Goal: Information Seeking & Learning: Learn about a topic

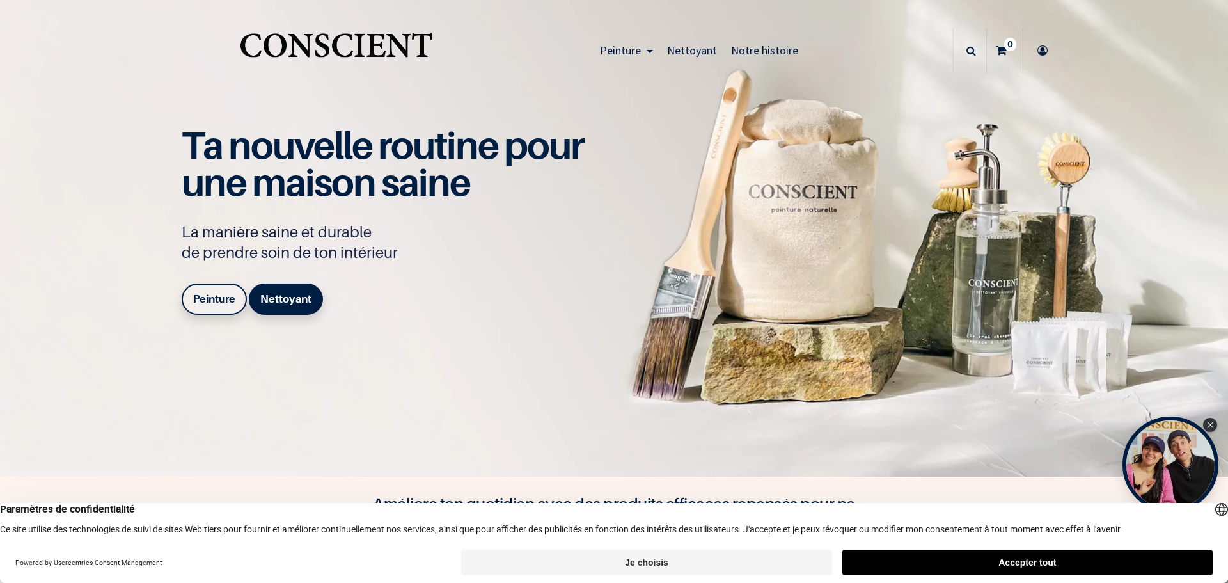
click at [203, 297] on b "Peinture" at bounding box center [214, 298] width 42 height 13
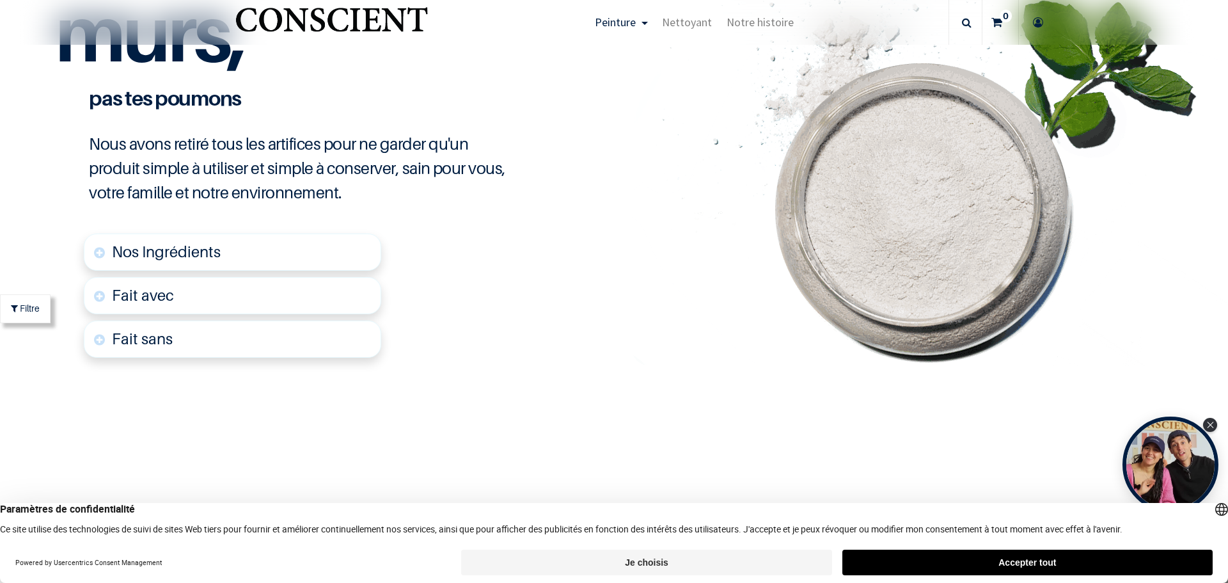
scroll to position [3134, 0]
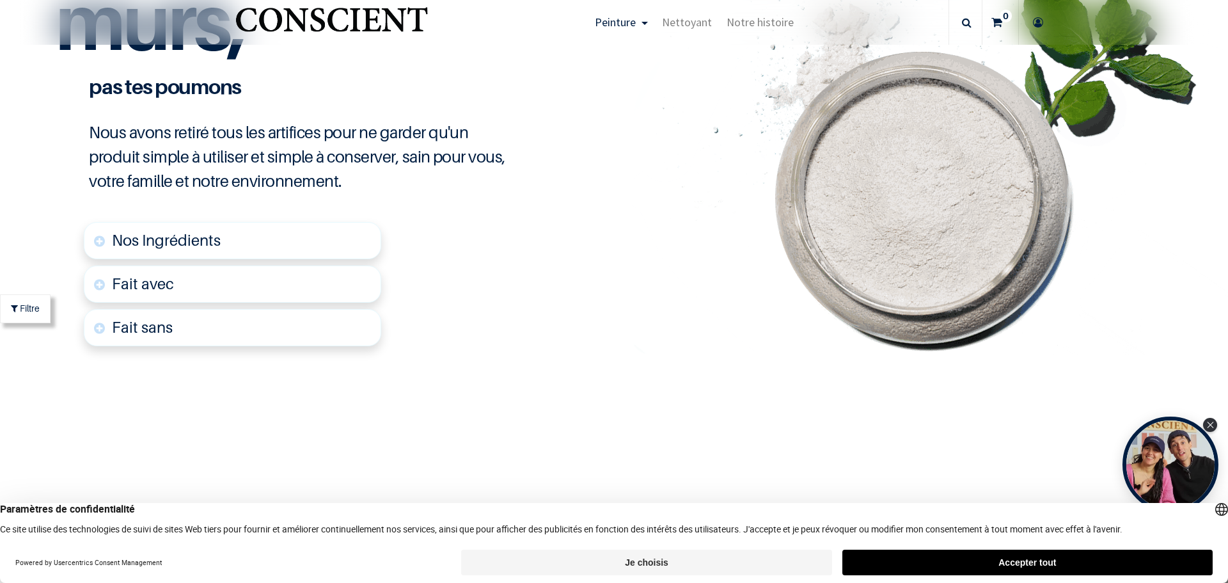
click at [135, 242] on span "Nos Ingrédients" at bounding box center [166, 240] width 109 height 19
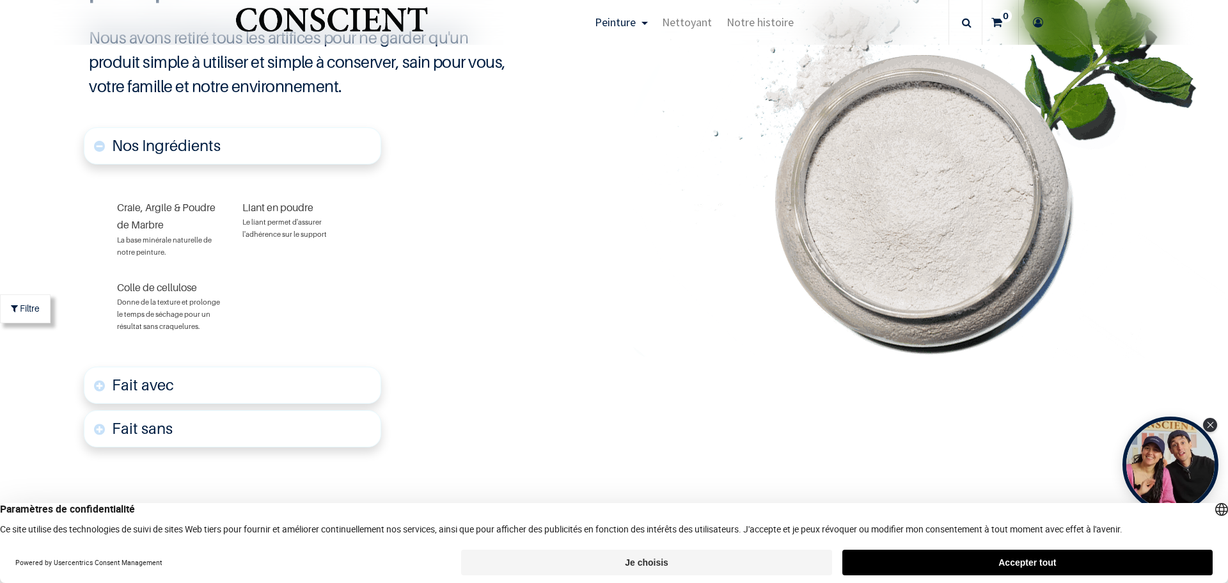
scroll to position [3232, 0]
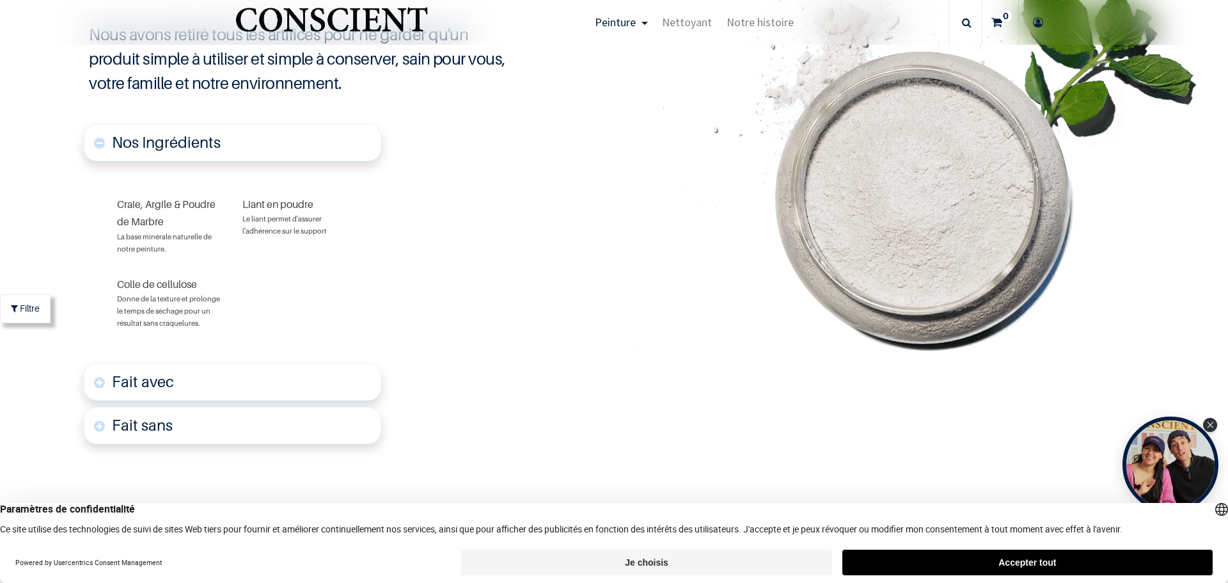
click at [137, 381] on font "Fait avec" at bounding box center [143, 381] width 62 height 19
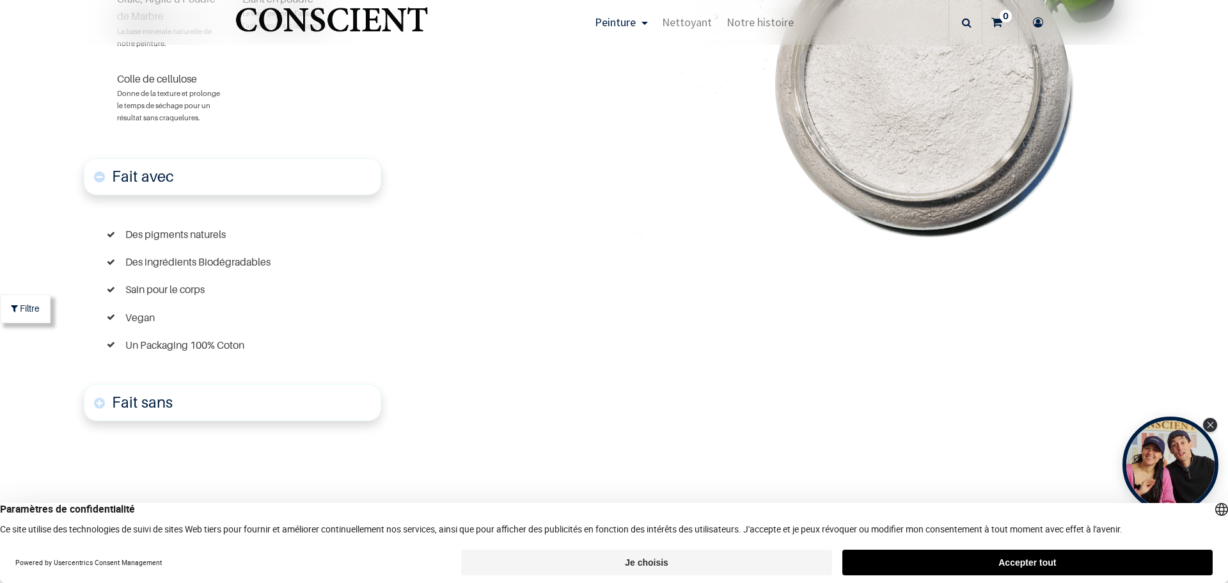
scroll to position [3451, 0]
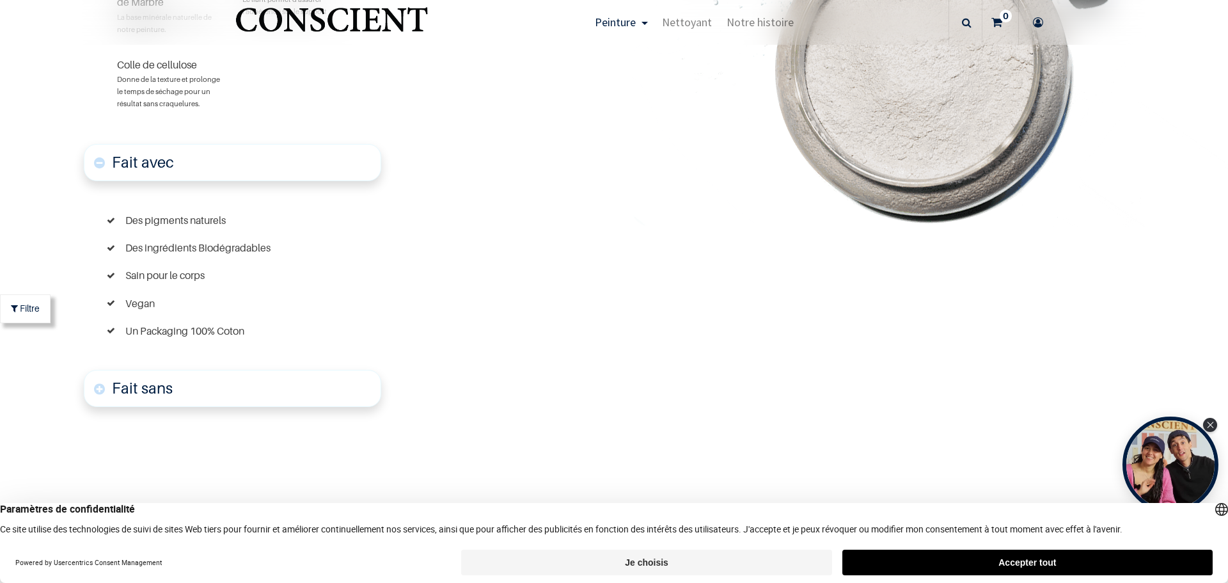
click at [167, 391] on font "Fait sans" at bounding box center [142, 388] width 61 height 19
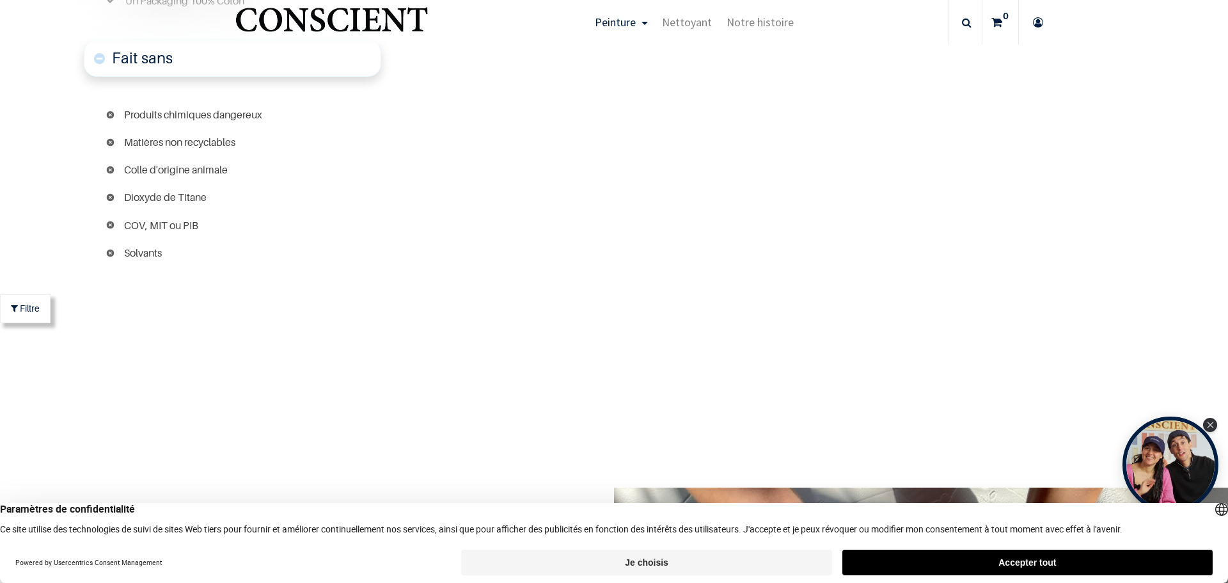
scroll to position [3810, 0]
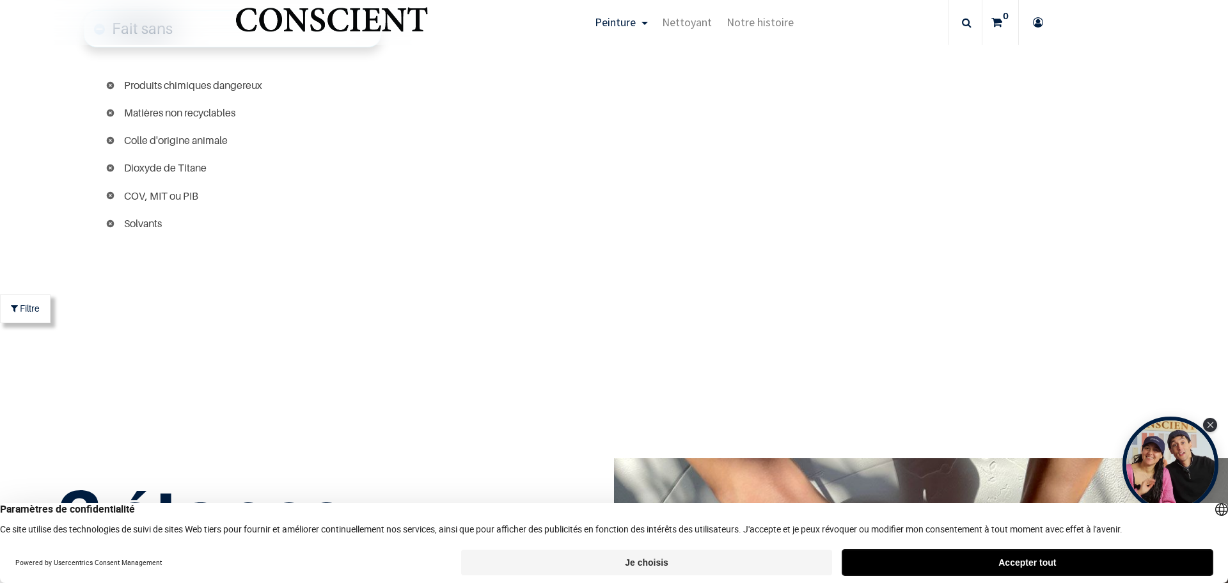
click at [933, 560] on button "Accepter tout" at bounding box center [1027, 562] width 370 height 26
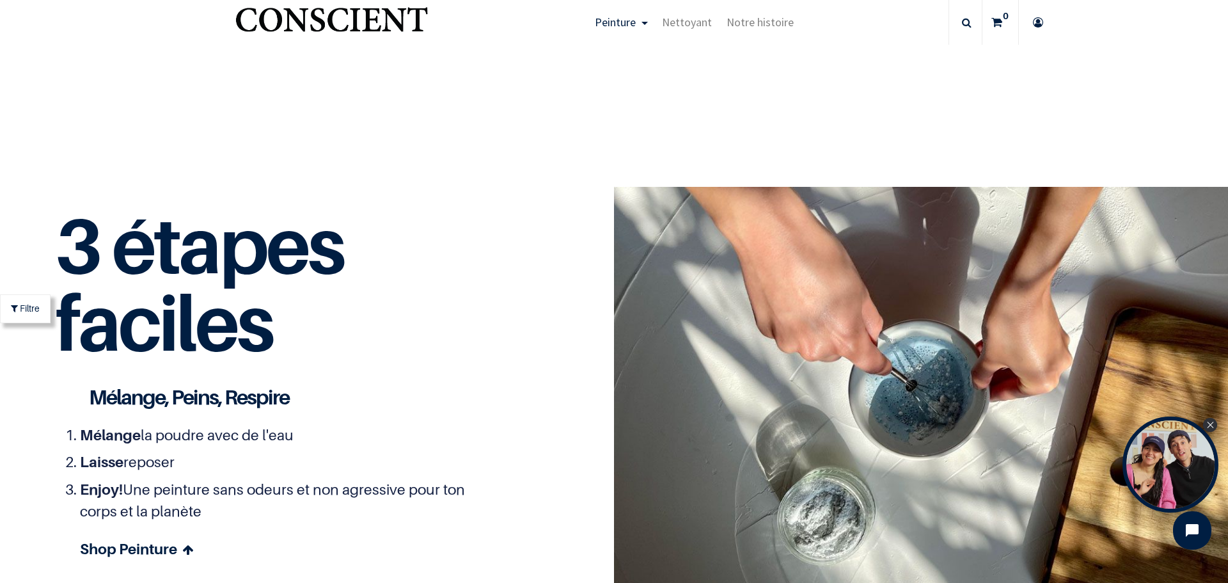
scroll to position [4066, 0]
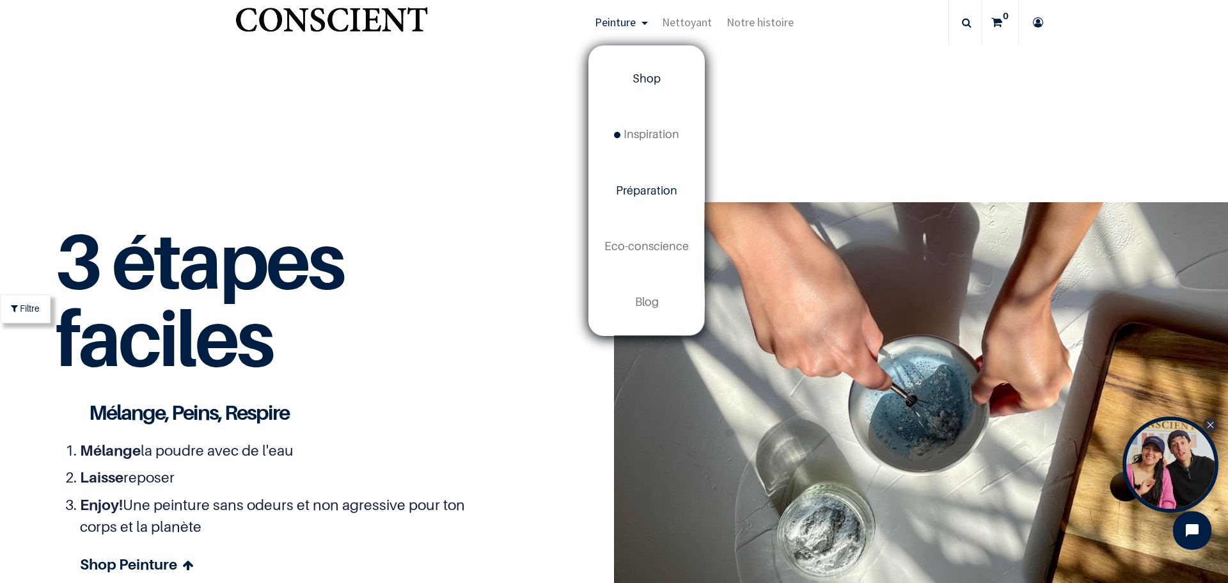
click at [638, 189] on span "Préparation" at bounding box center [646, 190] width 61 height 13
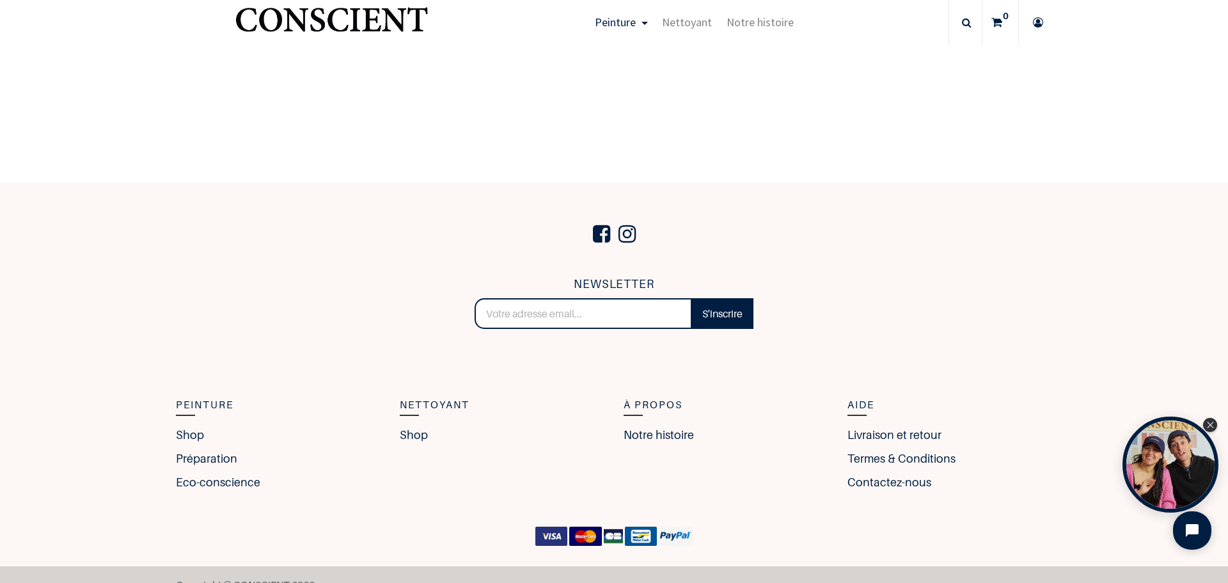
scroll to position [2233, 0]
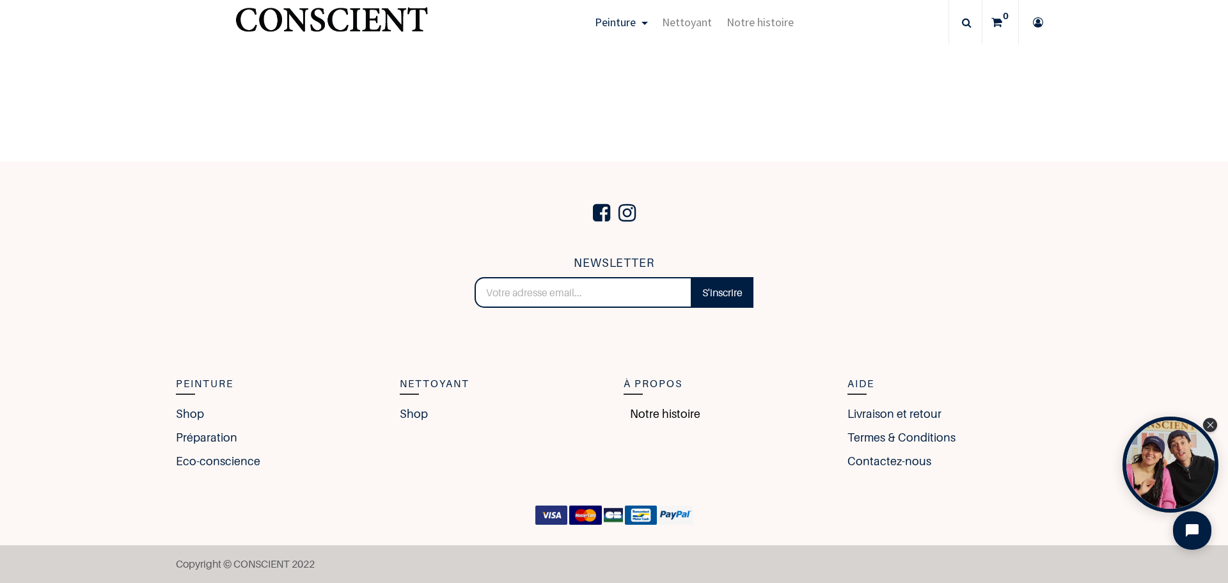
click at [660, 409] on link "Notre histoire" at bounding box center [661, 413] width 77 height 17
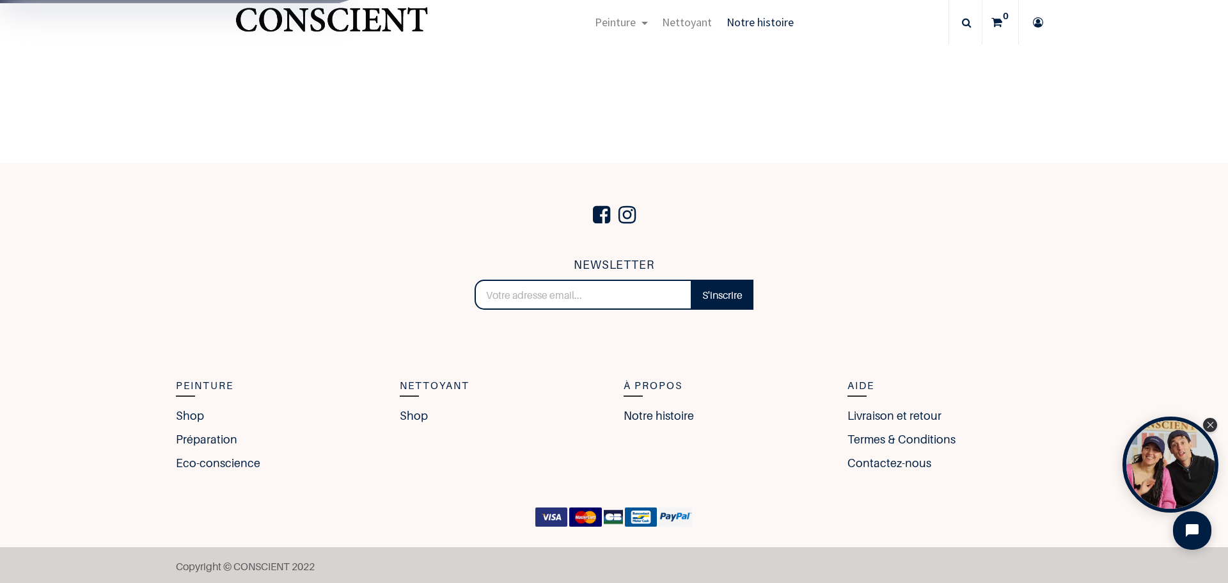
scroll to position [2261, 0]
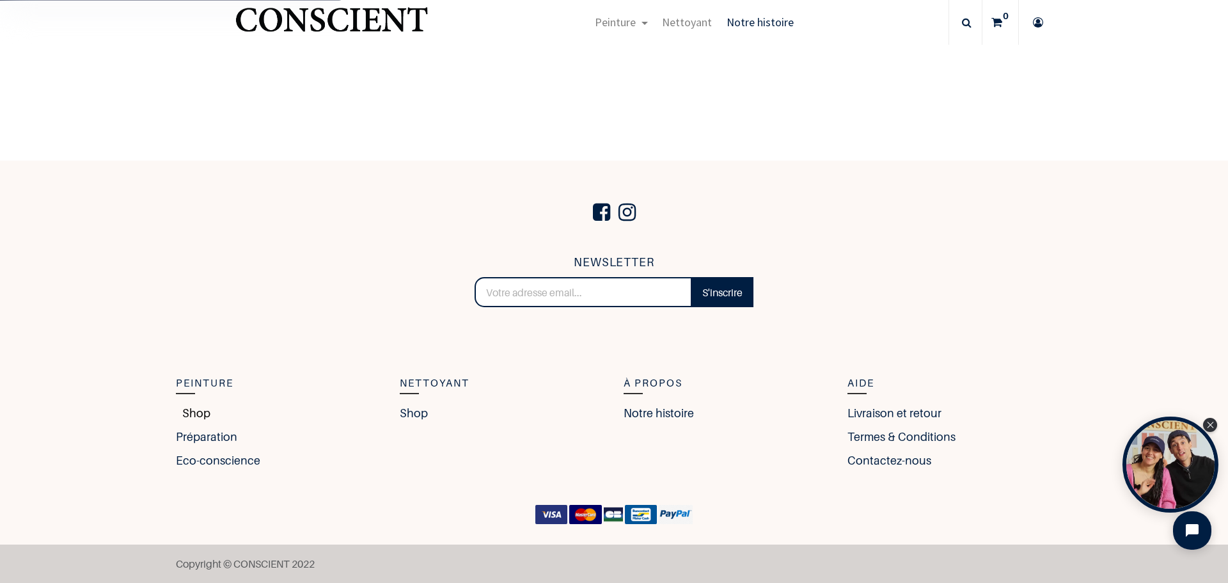
click at [192, 412] on link "Shop" at bounding box center [193, 412] width 35 height 17
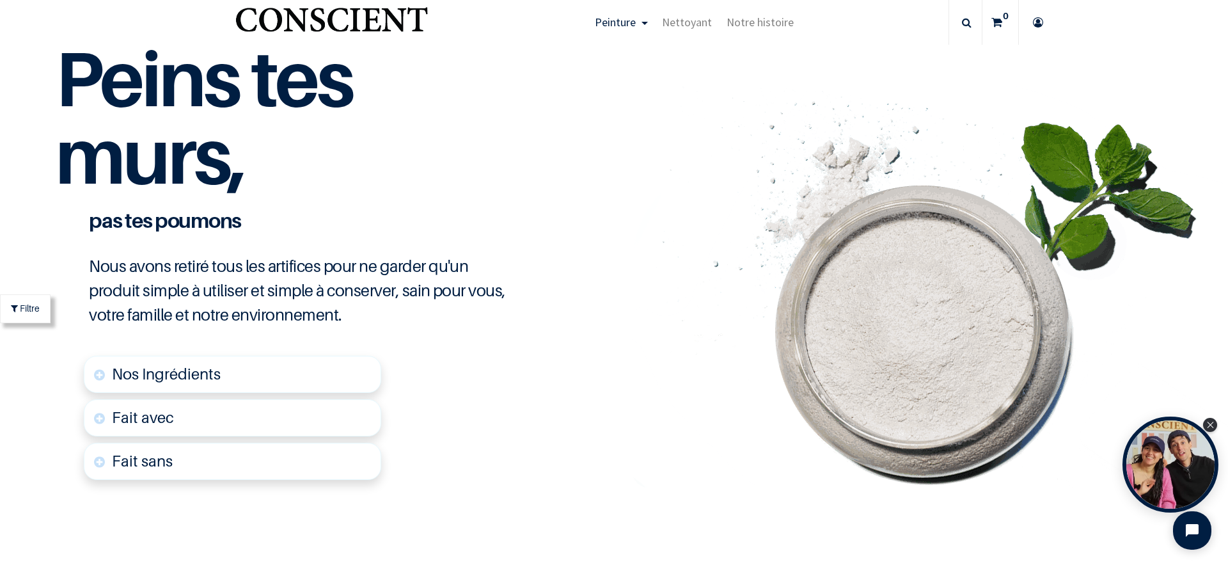
scroll to position [3006, 0]
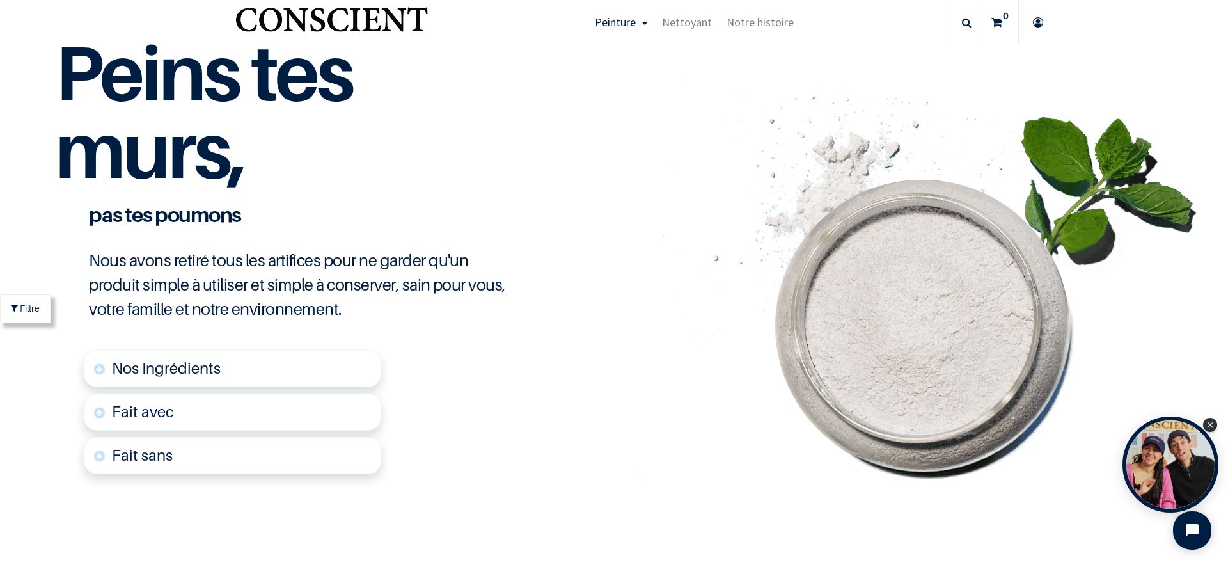
click at [245, 370] on link "Nos Ingrédients" at bounding box center [232, 368] width 297 height 37
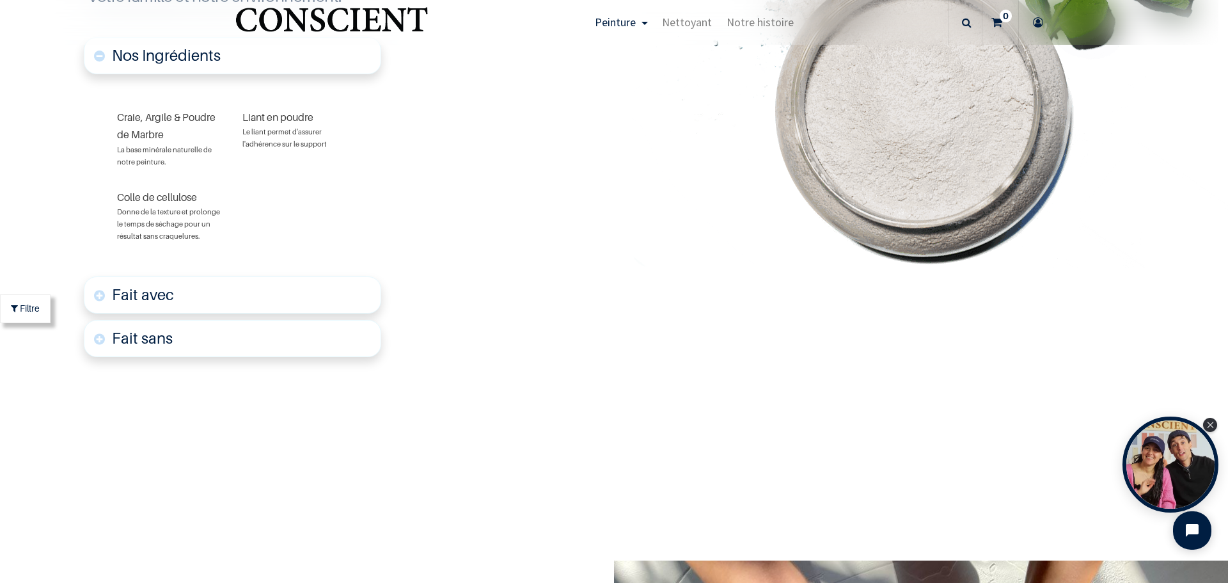
scroll to position [3296, 0]
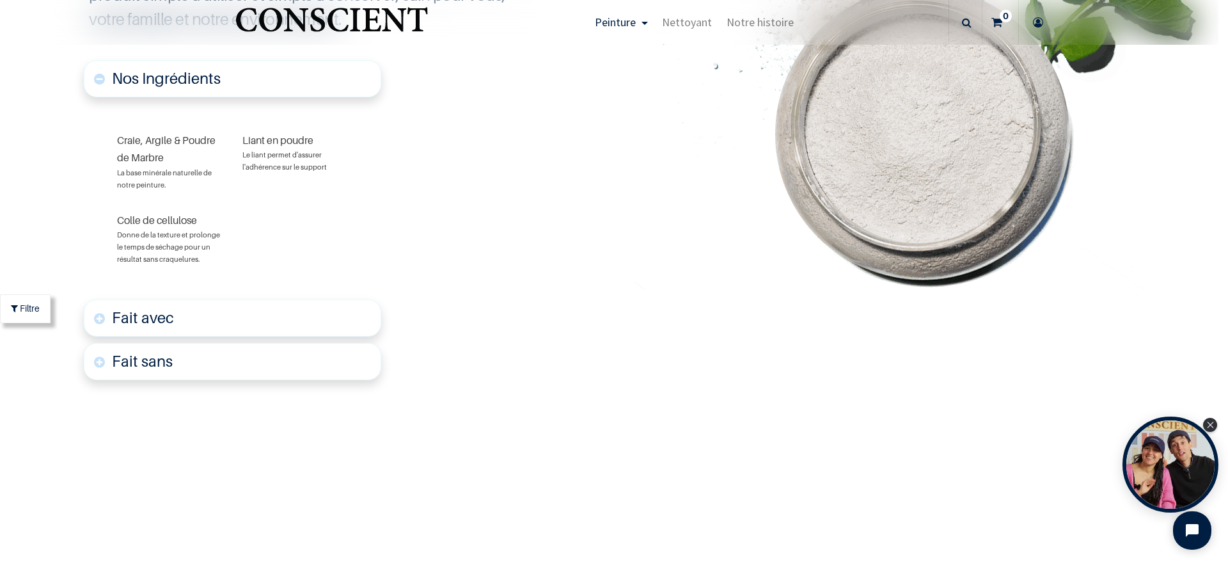
click at [96, 320] on link "Fait avec" at bounding box center [232, 317] width 297 height 37
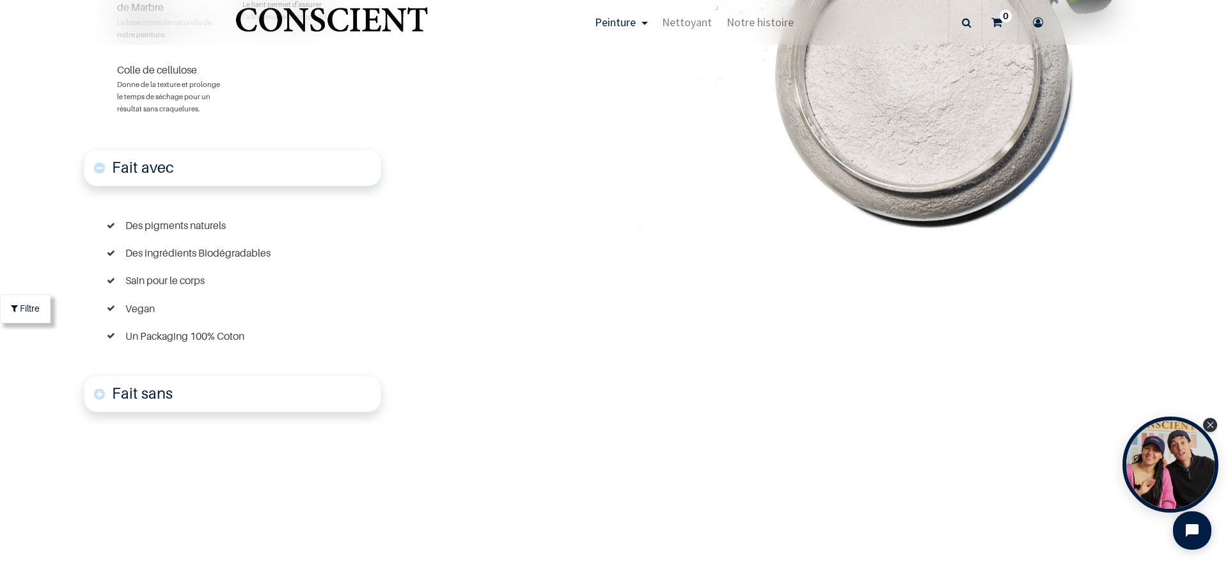
scroll to position [3451, 0]
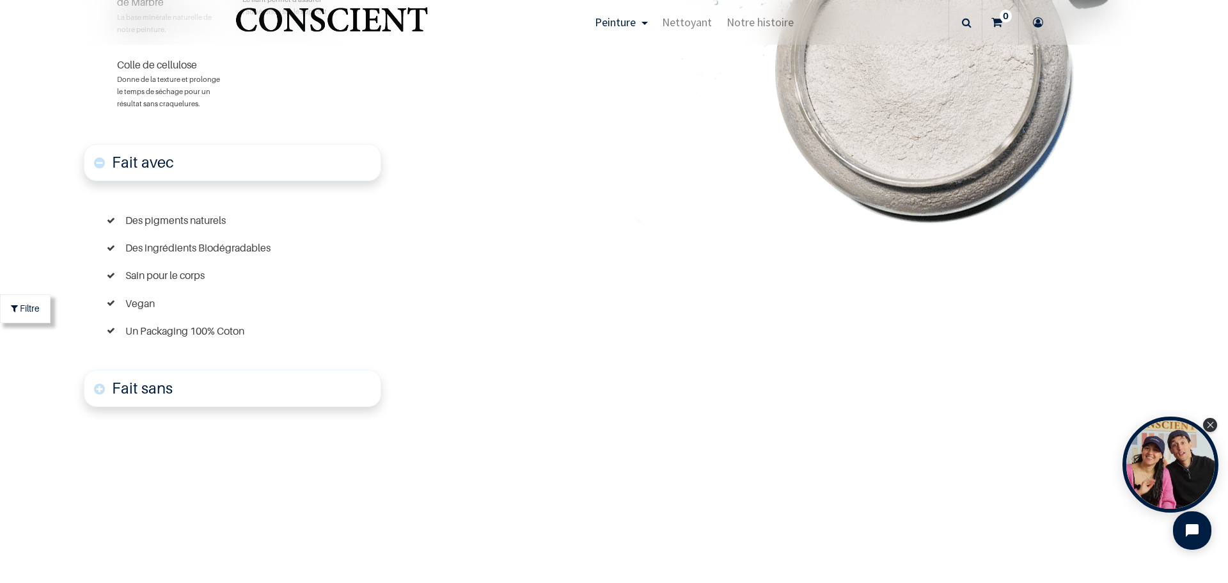
click at [151, 386] on font "Fait sans" at bounding box center [142, 388] width 61 height 19
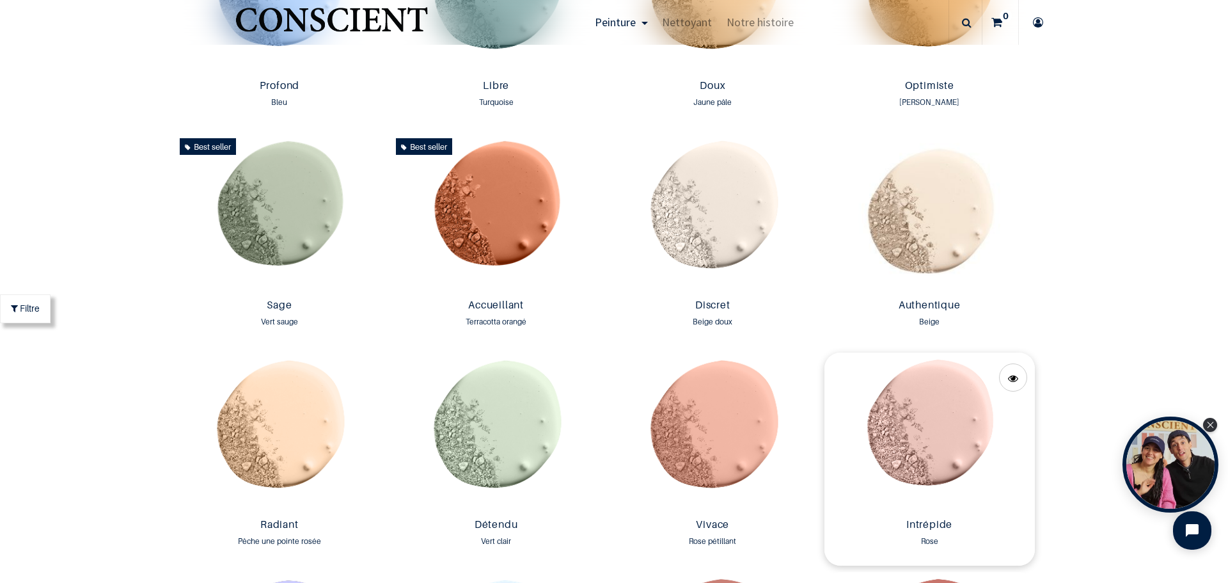
scroll to position [831, 0]
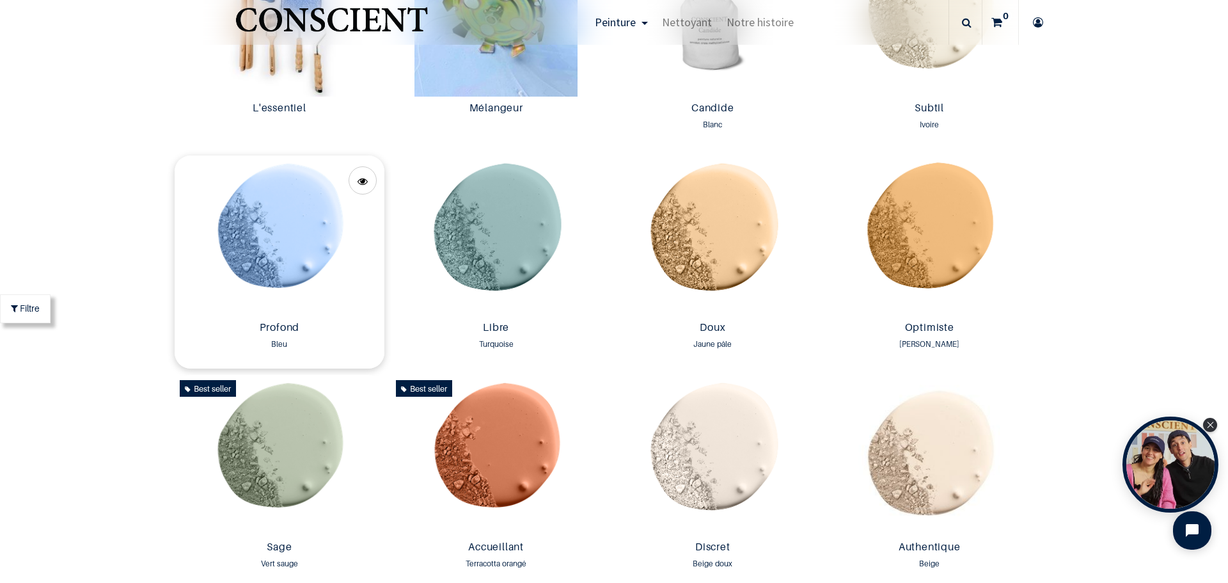
click at [274, 224] on img at bounding box center [280, 235] width 210 height 161
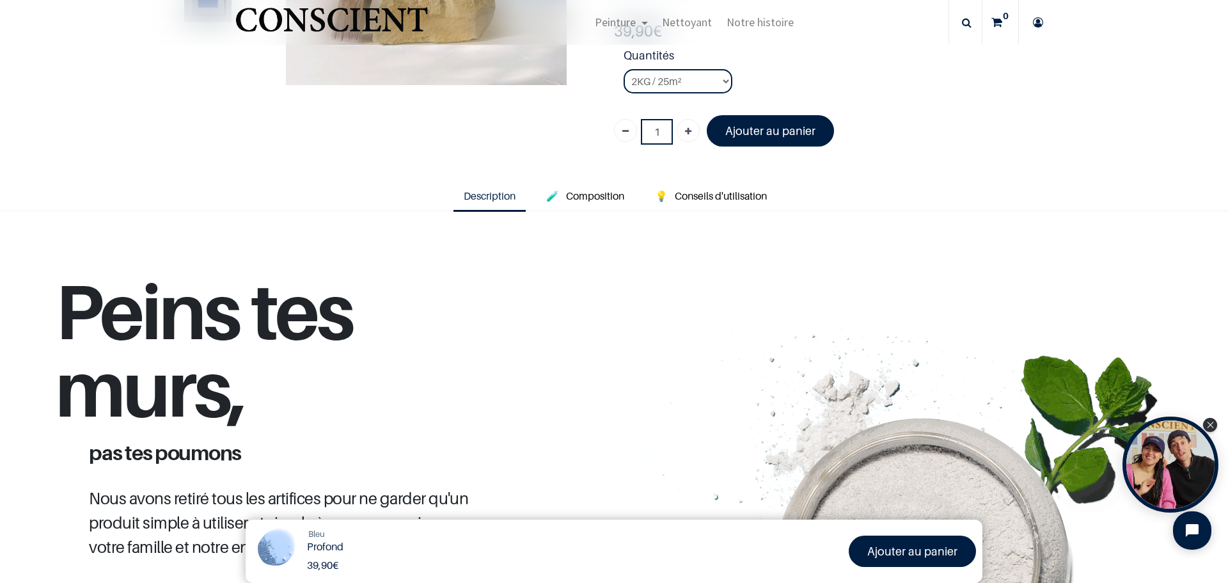
scroll to position [256, 0]
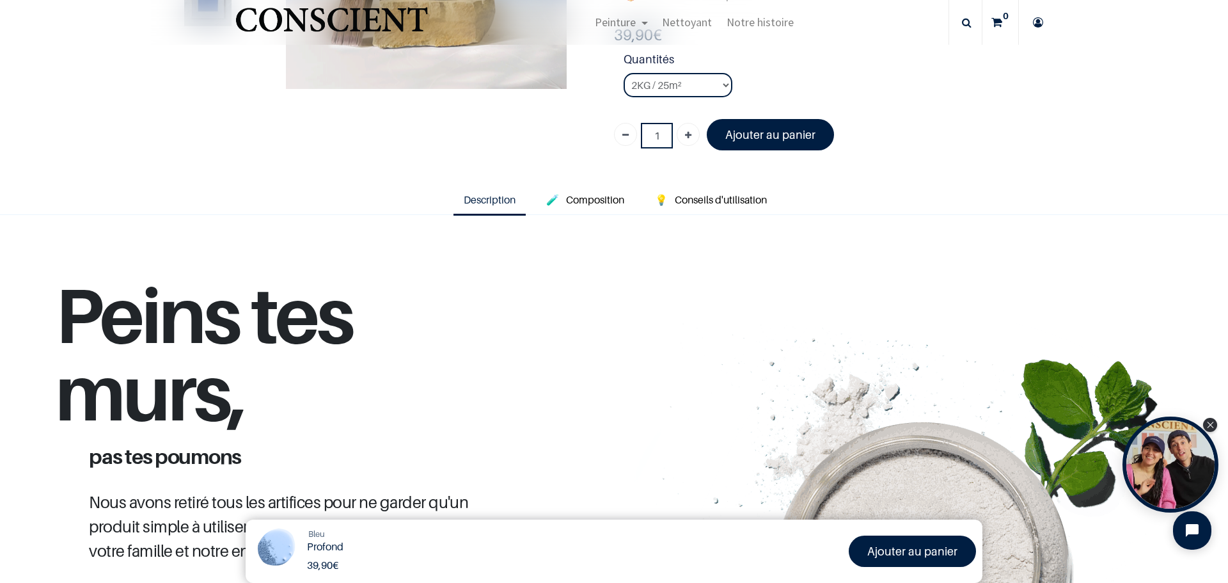
click at [482, 199] on span "Description" at bounding box center [490, 199] width 52 height 13
click at [583, 200] on span "Composition" at bounding box center [595, 199] width 58 height 13
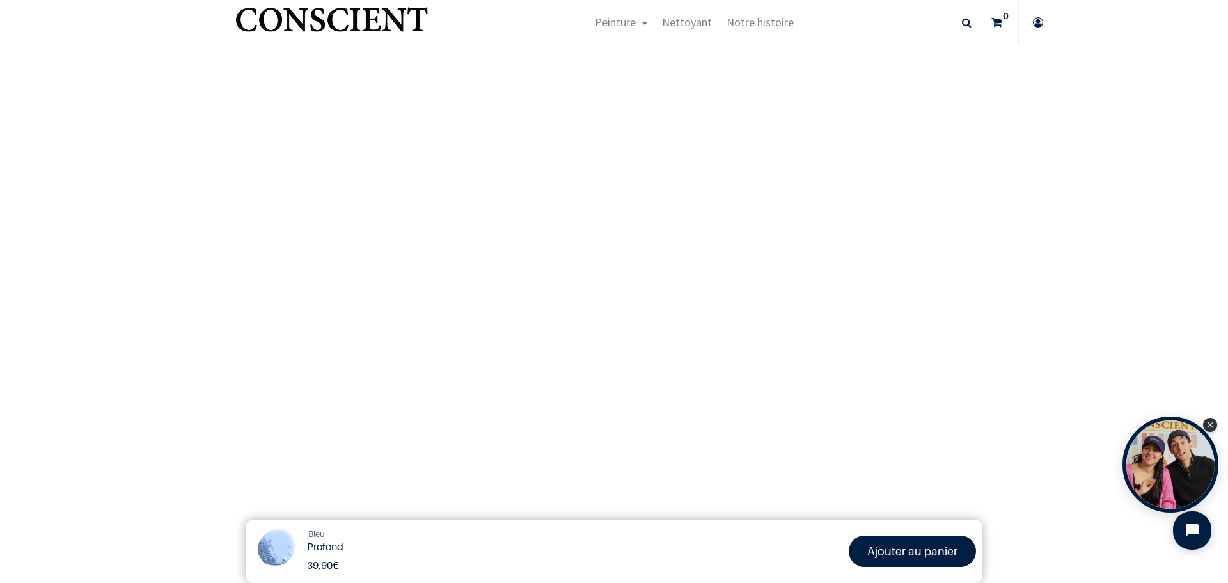
scroll to position [1087, 0]
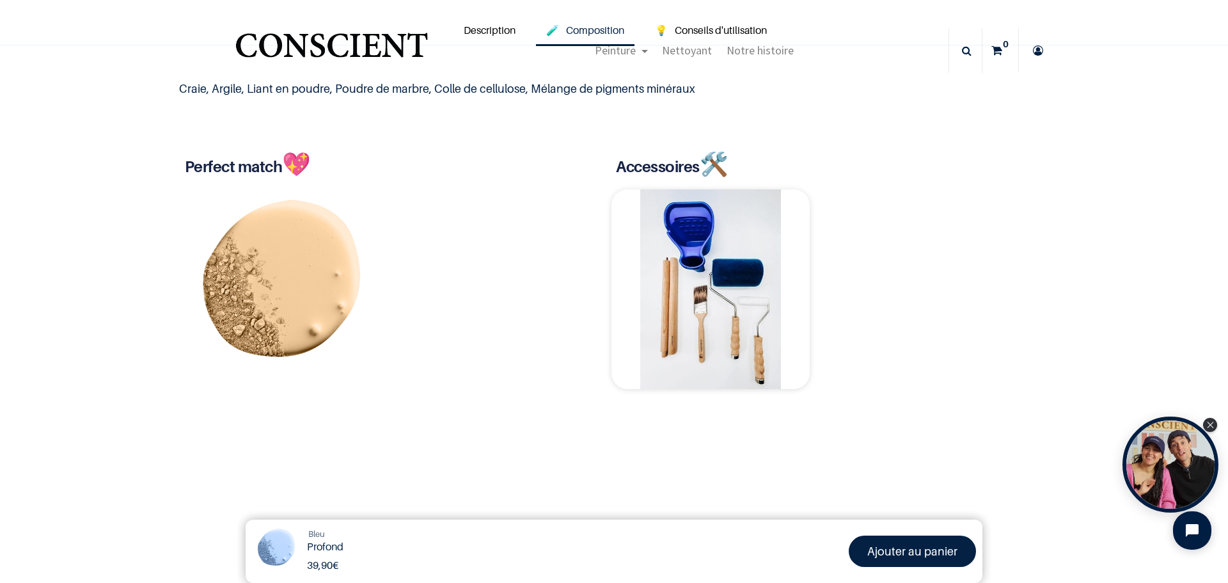
scroll to position [128, 0]
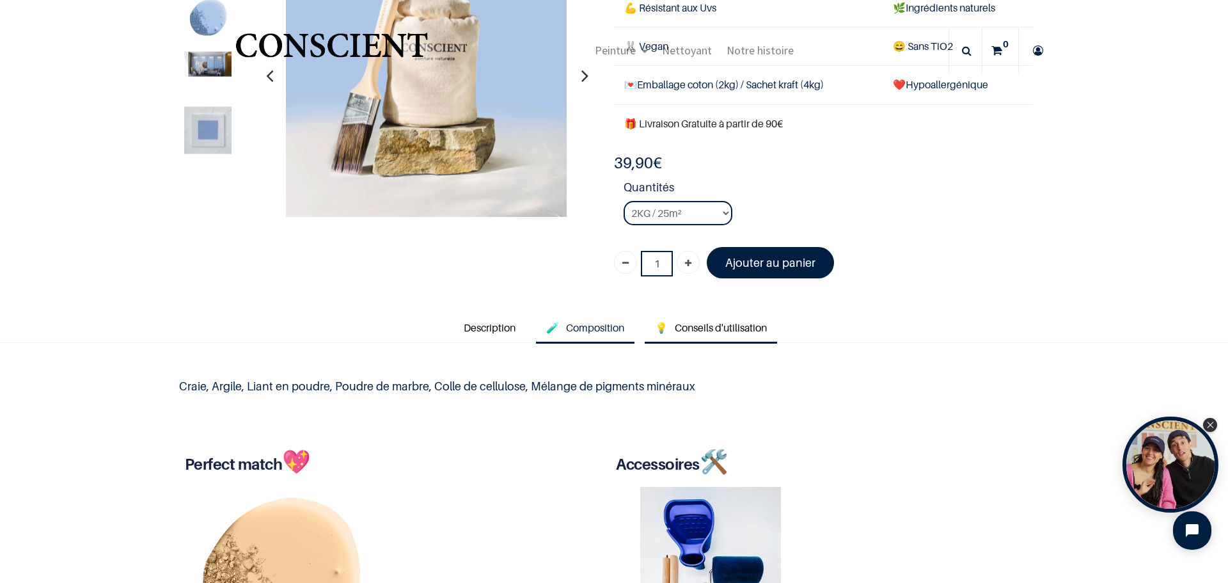
click at [724, 326] on span "Conseils d'utilisation" at bounding box center [721, 327] width 92 height 13
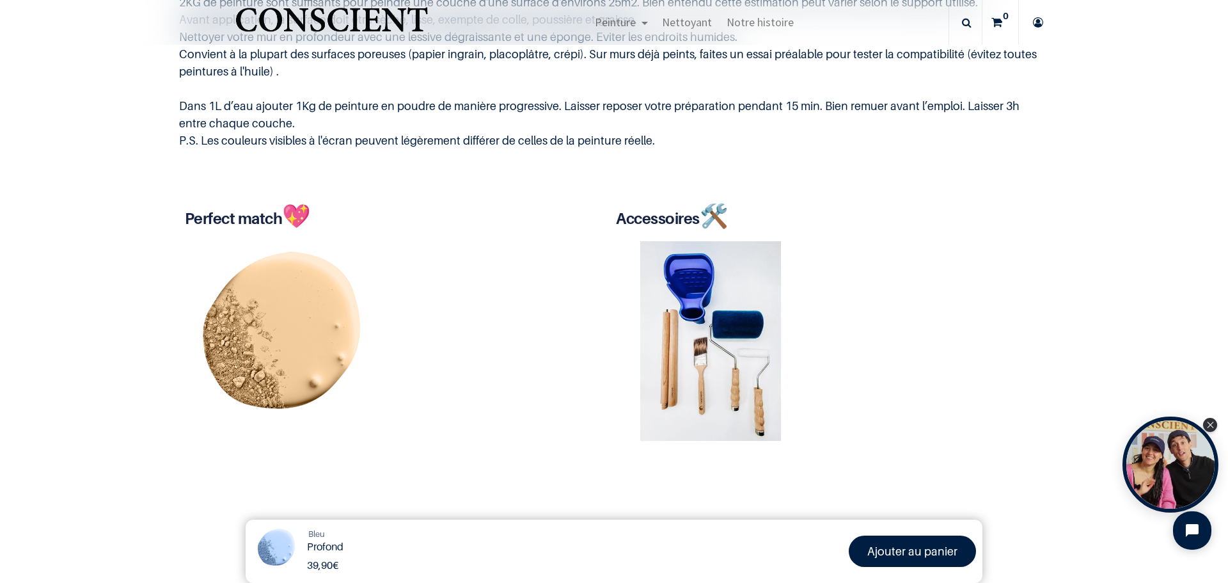
scroll to position [448, 0]
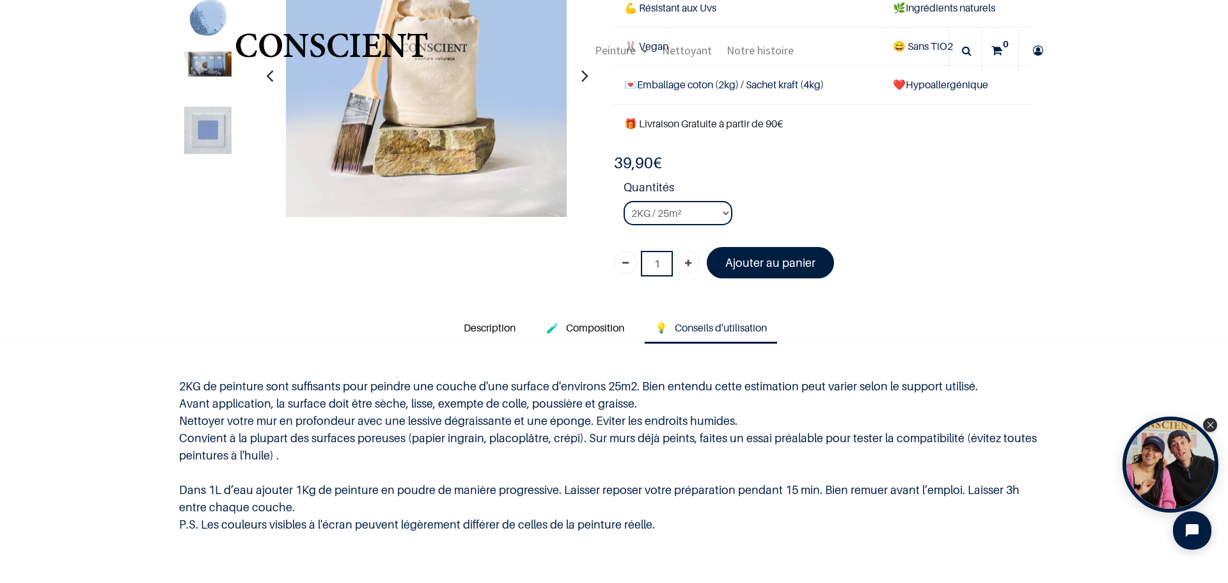
scroll to position [1, 0]
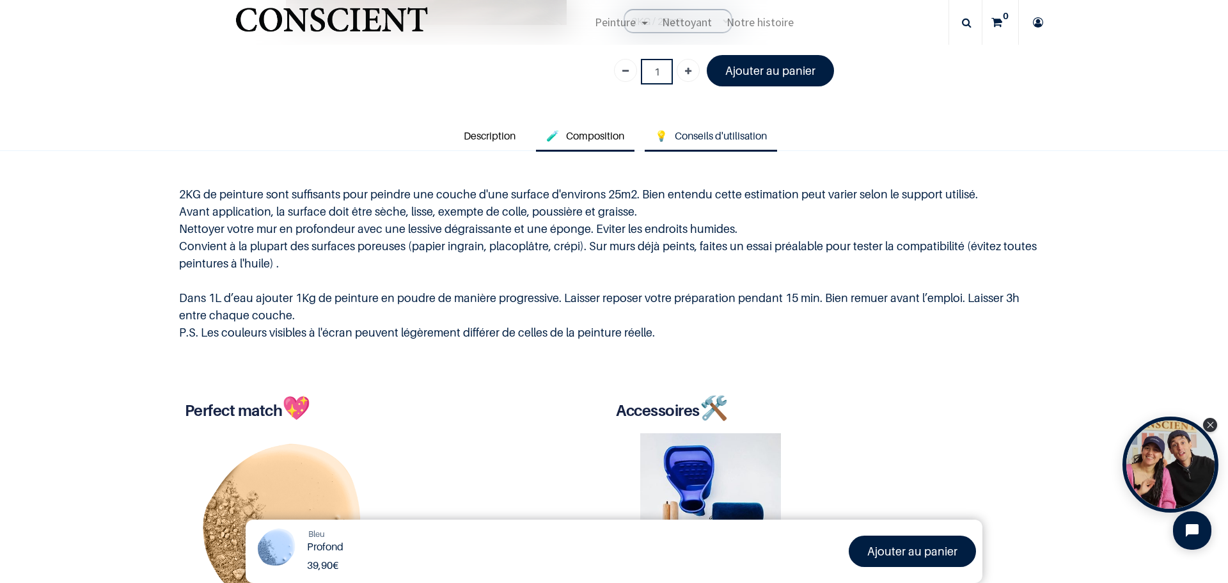
scroll to position [240, 0]
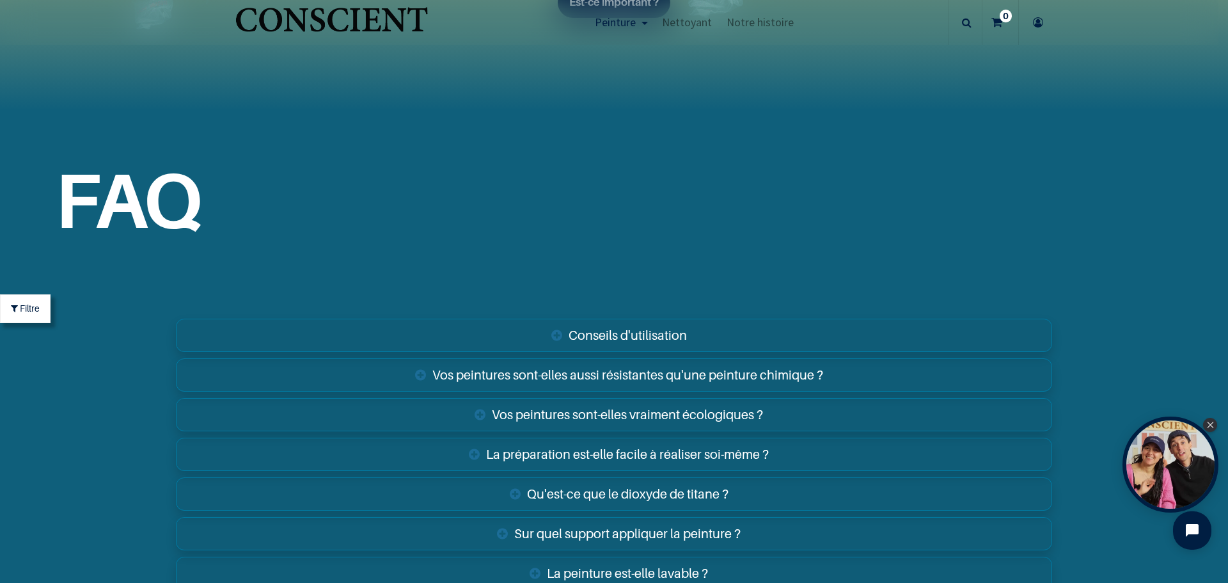
scroll to position [4604, 0]
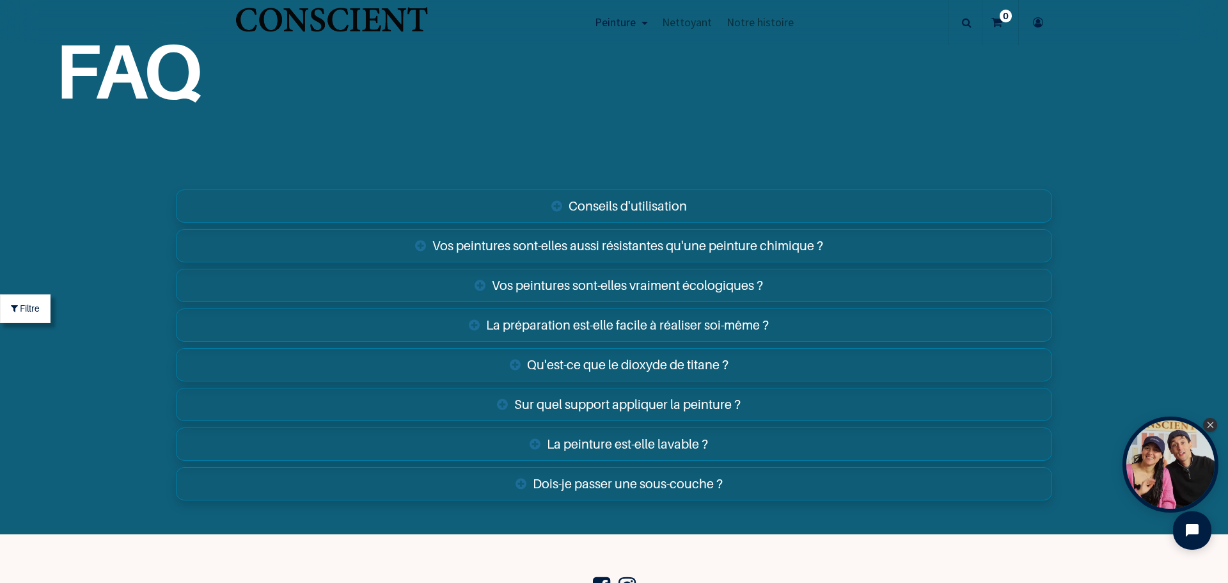
click at [633, 247] on link "Vos peintures sont-elles aussi résistantes qu'une peinture chimique ?" at bounding box center [614, 245] width 876 height 33
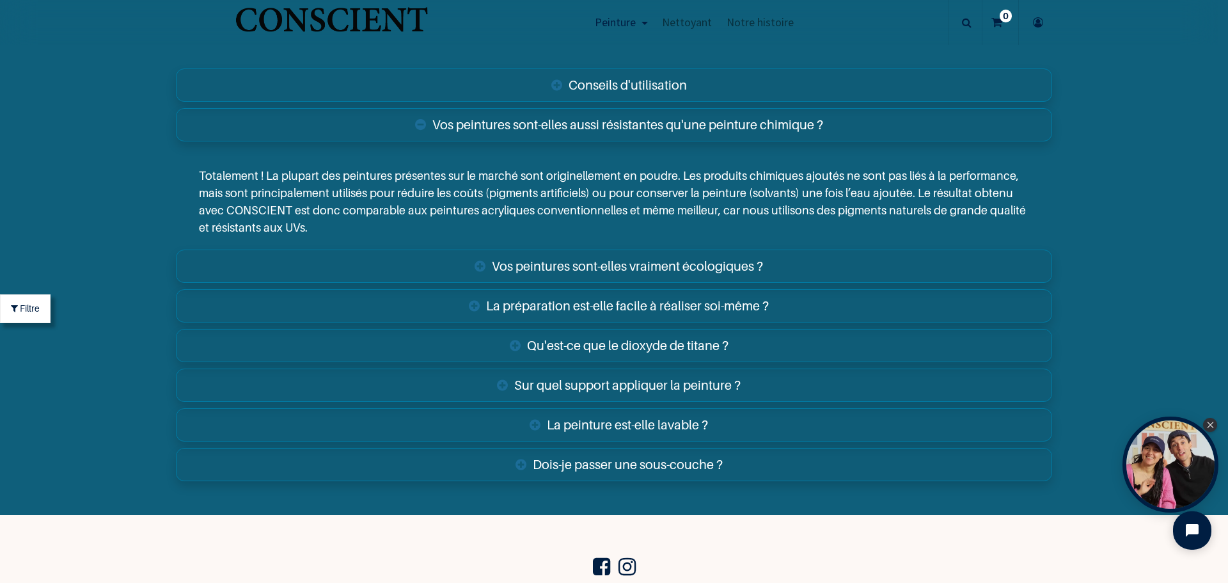
scroll to position [4732, 0]
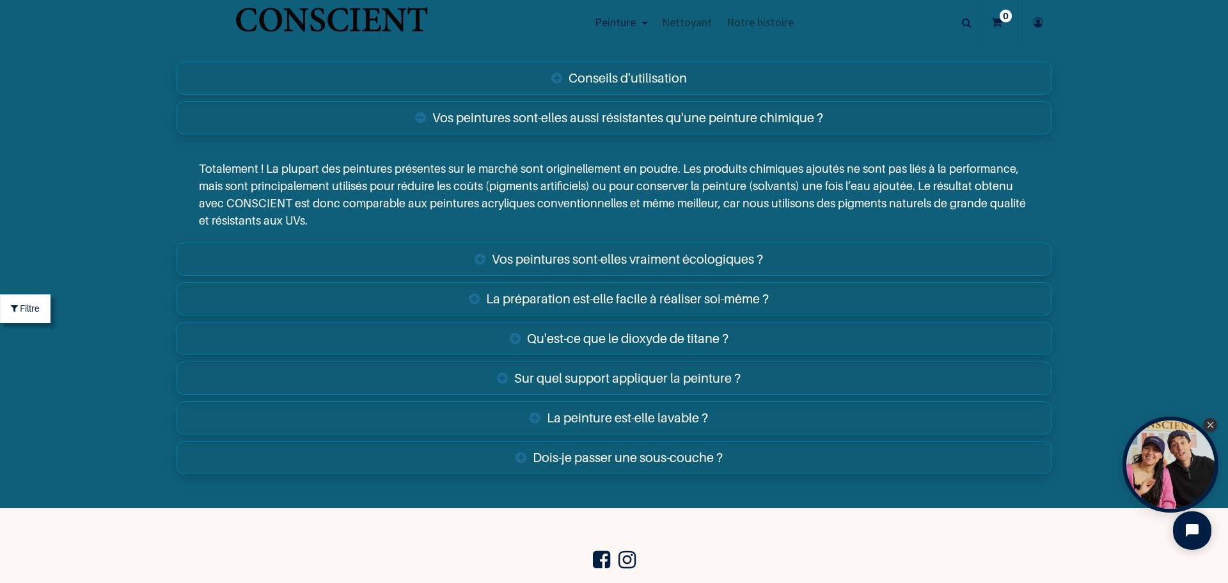
click at [714, 260] on link "Vos peintures sont-elles vraiment écologiques ?" at bounding box center [614, 258] width 876 height 33
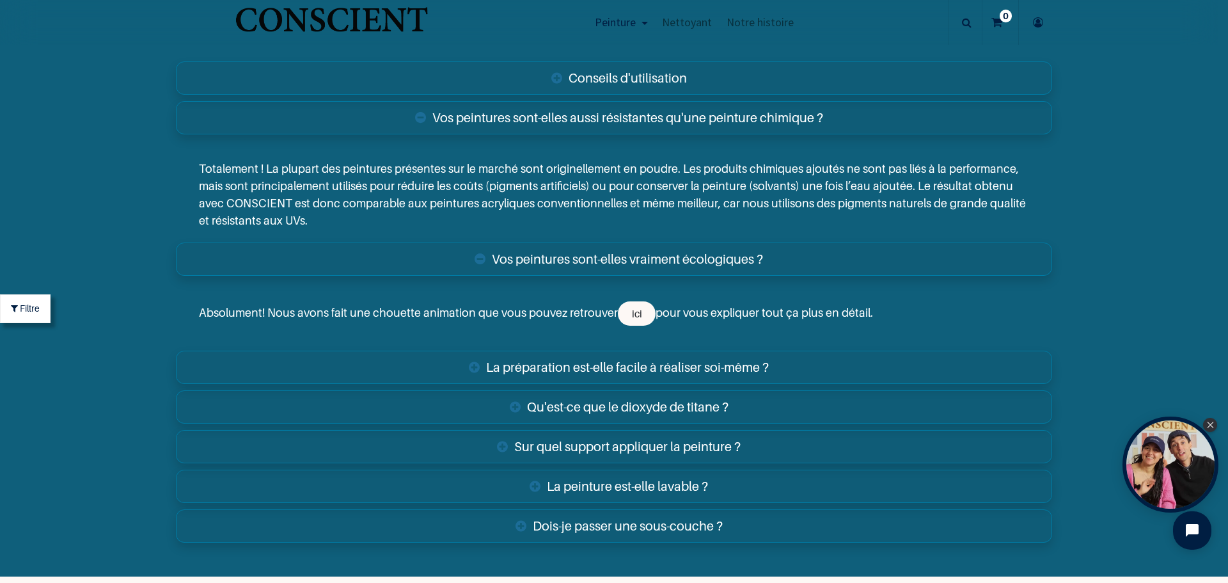
click at [703, 405] on link "Qu'est-ce que le dioxyde de titane ?" at bounding box center [614, 406] width 876 height 33
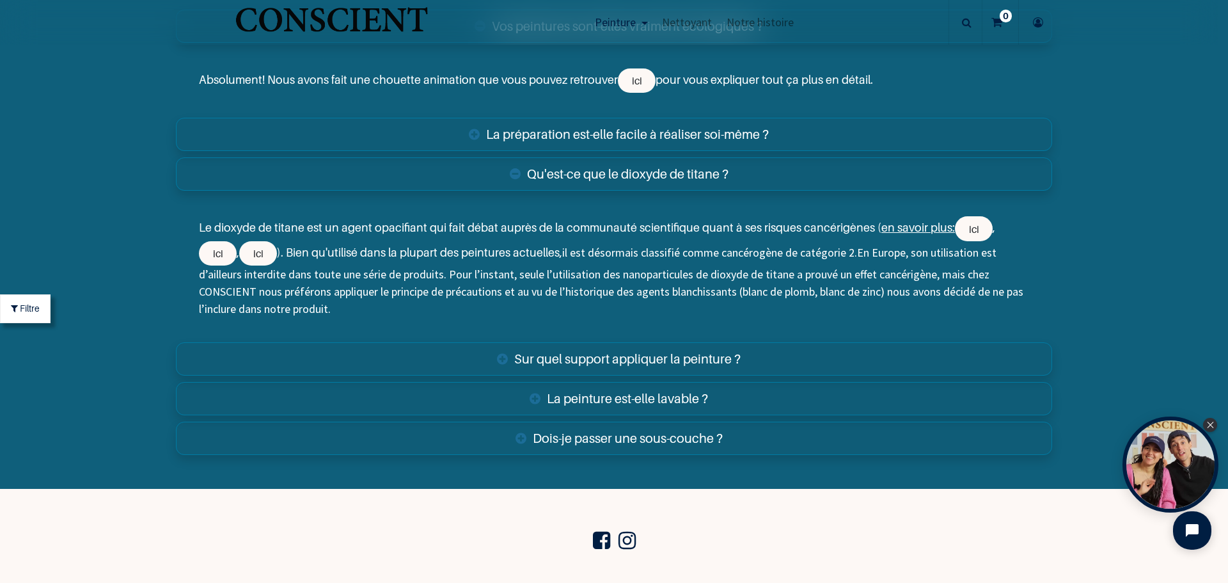
scroll to position [4988, 0]
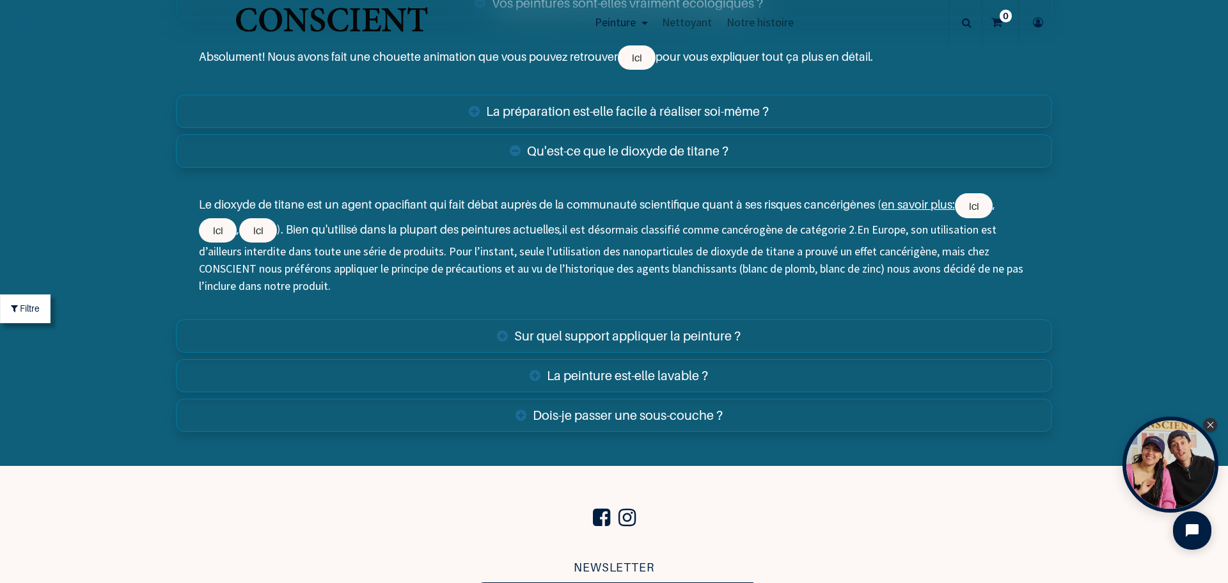
click at [698, 340] on link "Sur quel support appliquer la peinture ?" at bounding box center [614, 335] width 876 height 33
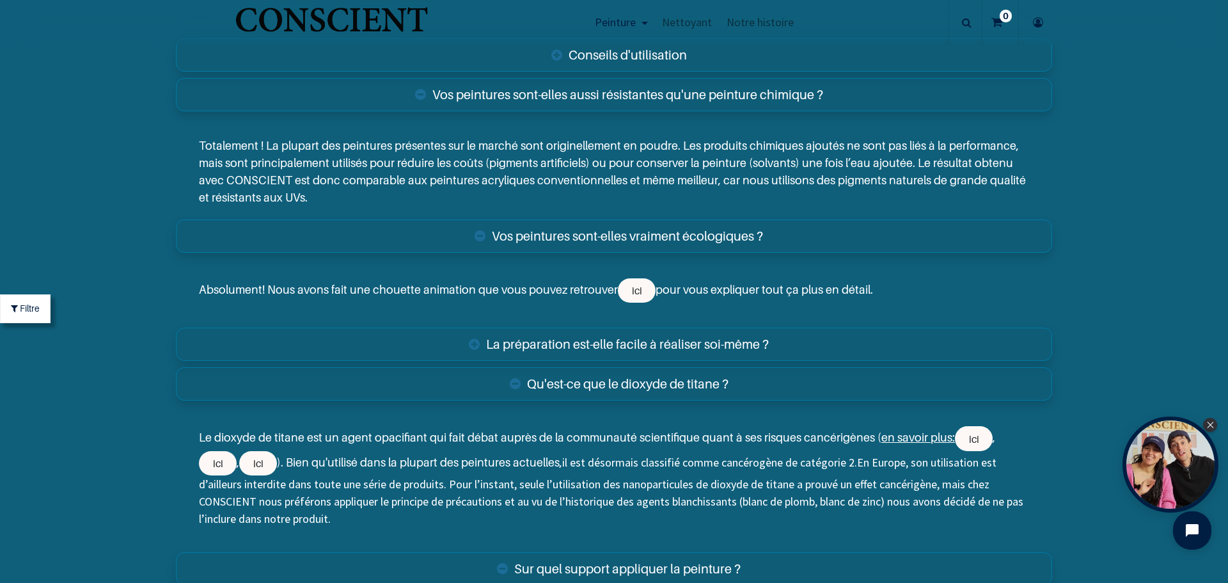
scroll to position [4732, 0]
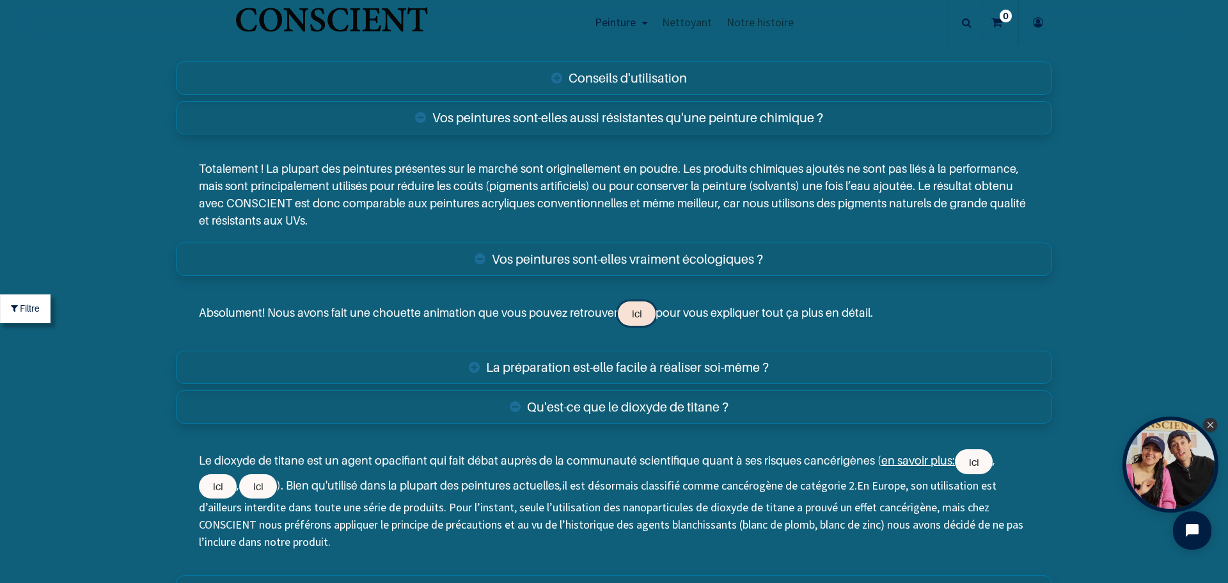
click at [625, 311] on link "ici" at bounding box center [637, 313] width 38 height 24
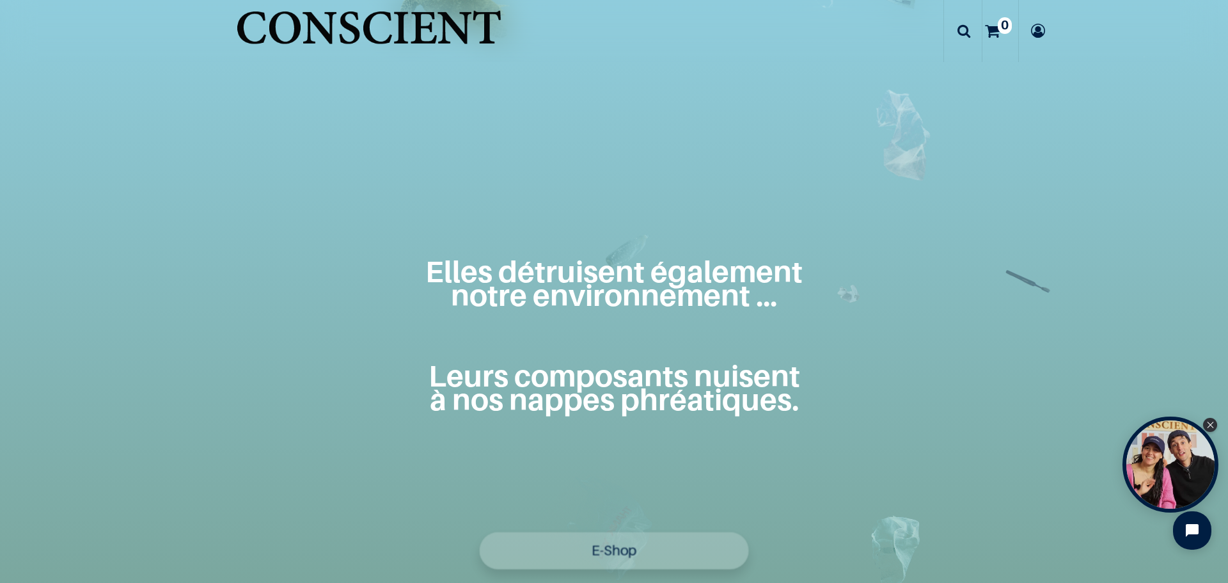
scroll to position [703, 0]
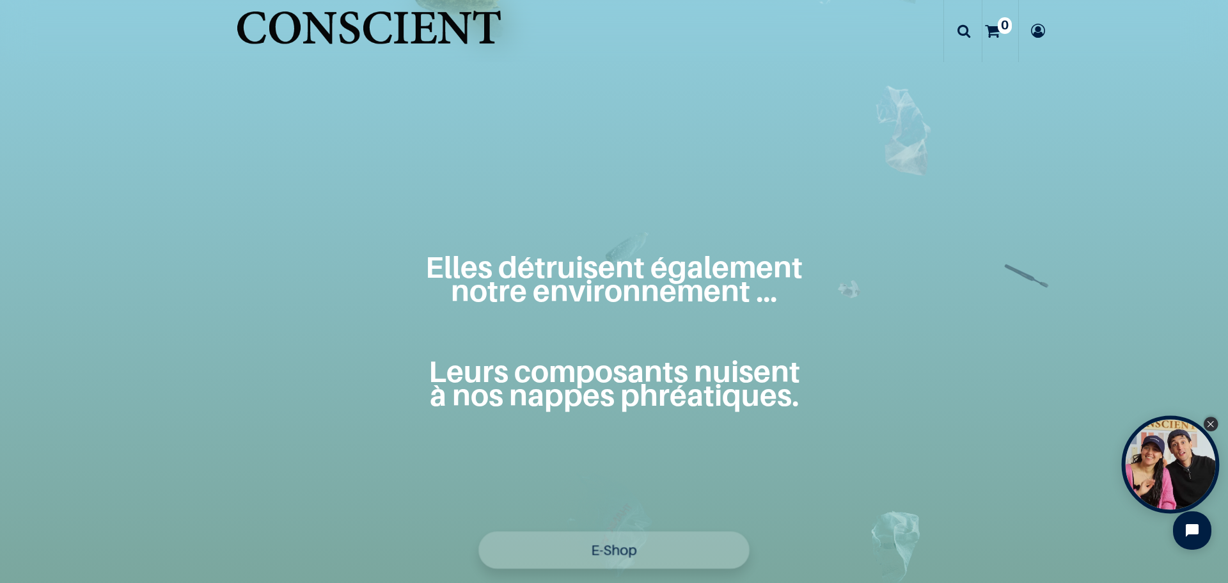
click at [1209, 425] on icon "Close Tolstoy widget" at bounding box center [1210, 424] width 6 height 6
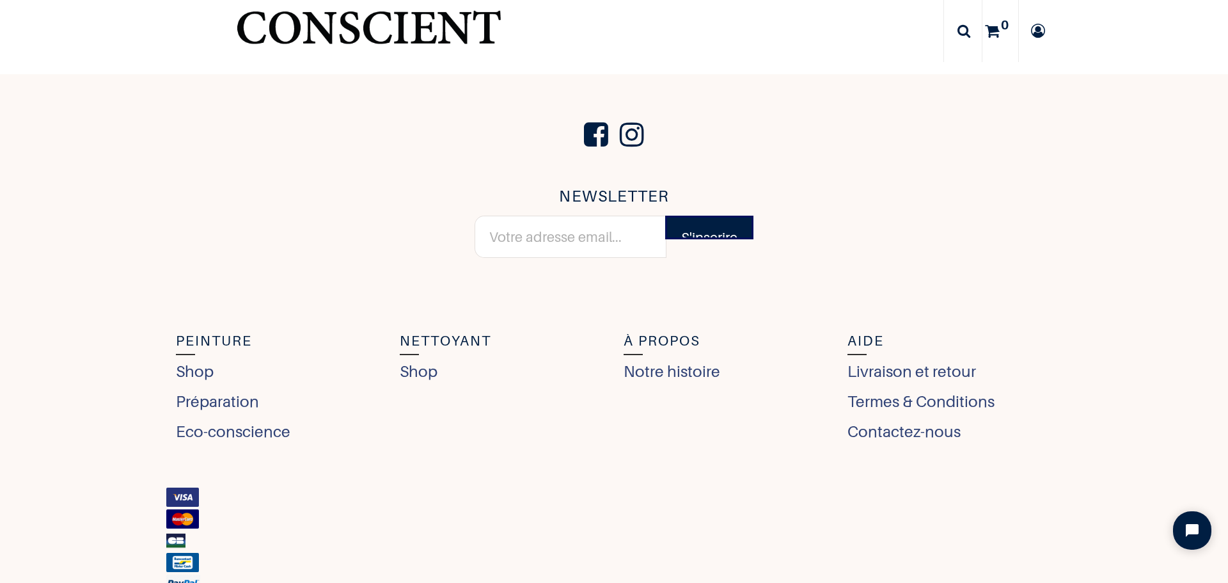
scroll to position [5435, 0]
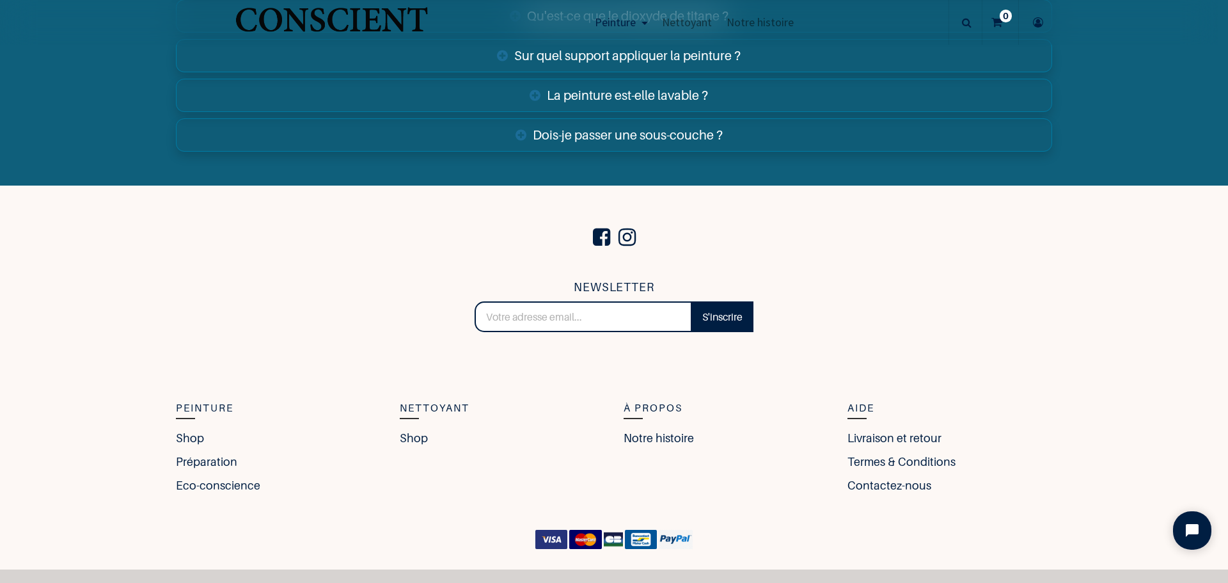
scroll to position [5013, 0]
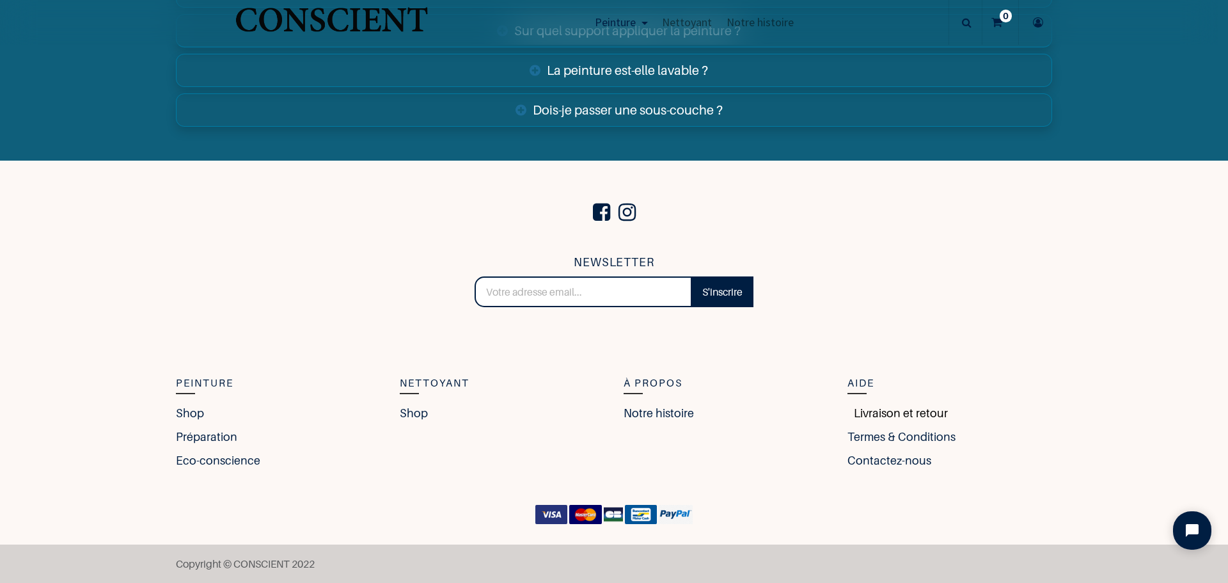
click at [893, 413] on link "Livraison et retour" at bounding box center [897, 412] width 100 height 17
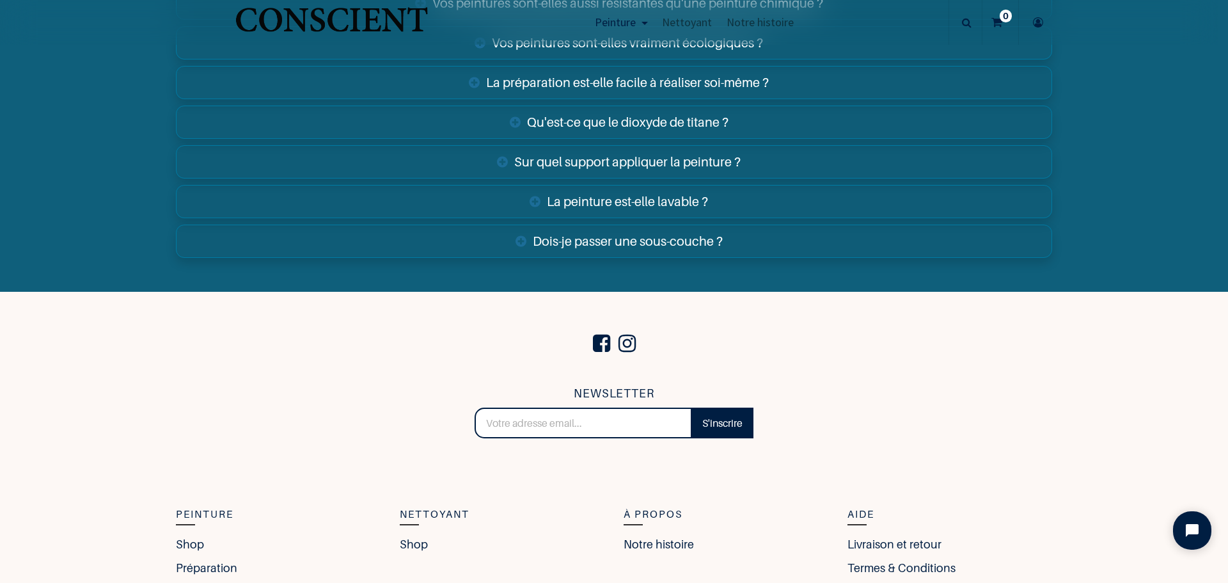
scroll to position [5013, 0]
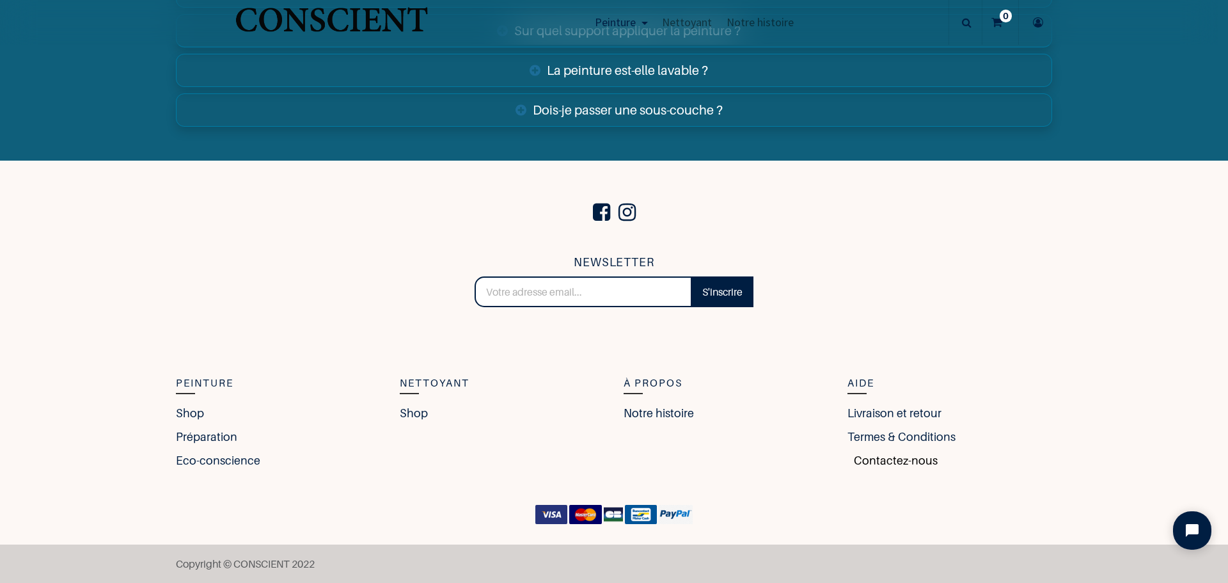
click at [870, 460] on link "Contactez-nous" at bounding box center [892, 459] width 90 height 17
